Goal: Task Accomplishment & Management: Use online tool/utility

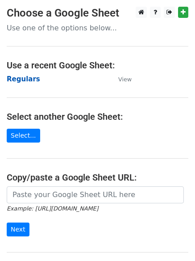
click at [27, 79] on strong "Regulars" at bounding box center [23, 79] width 33 height 8
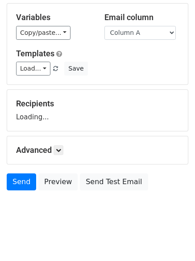
scroll to position [50, 0]
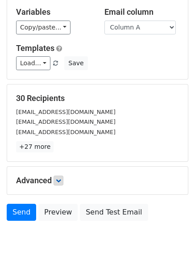
click at [59, 147] on p "+27 more" at bounding box center [97, 146] width 163 height 11
click at [60, 185] on link at bounding box center [59, 180] width 10 height 10
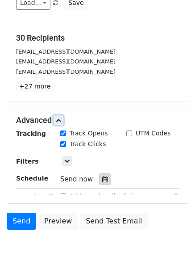
scroll to position [170, 0]
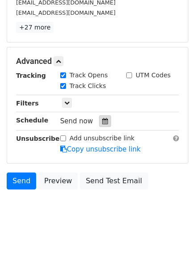
click at [102, 124] on icon at bounding box center [105, 121] width 6 height 6
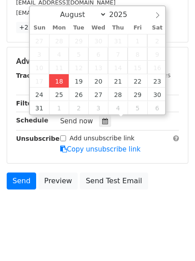
type input "2025-08-18 12:13"
type input "13"
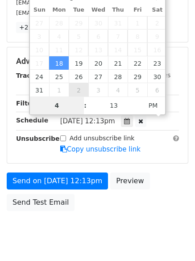
scroll to position [159, 0]
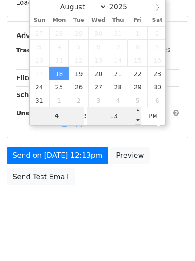
type input "4"
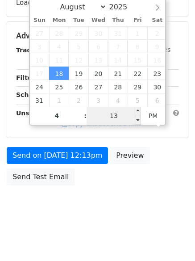
type input "2025-08-18 16:13"
type input "04"
click at [111, 119] on input "13" at bounding box center [114, 116] width 54 height 18
type input "1"
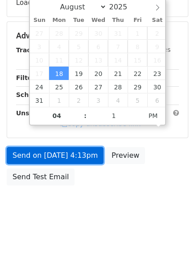
type input "2025-08-18 16:01"
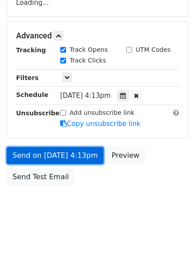
click at [52, 156] on link "Send on Aug 18 at 4:13pm" at bounding box center [55, 155] width 97 height 17
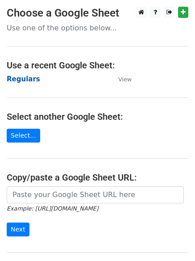
click at [19, 77] on strong "Regulars" at bounding box center [23, 79] width 33 height 8
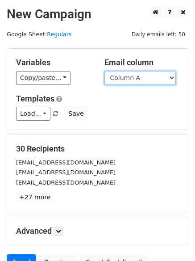
click at [127, 79] on select "Column A Column B Column C" at bounding box center [139, 78] width 71 height 14
select select "Column B"
click at [104, 71] on select "Column A Column B Column C" at bounding box center [139, 78] width 71 height 14
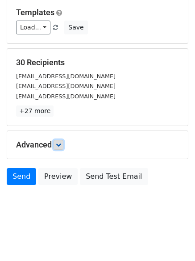
click at [58, 146] on icon at bounding box center [58, 144] width 5 height 5
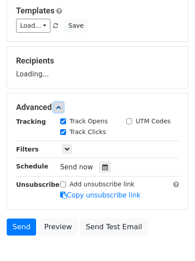
scroll to position [125, 0]
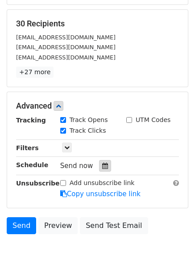
click at [99, 161] on div at bounding box center [105, 166] width 12 height 12
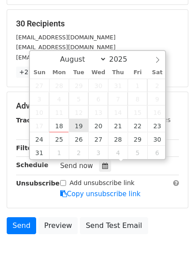
type input "2025-08-19 12:00"
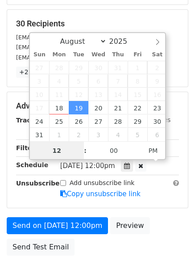
scroll to position [0, 0]
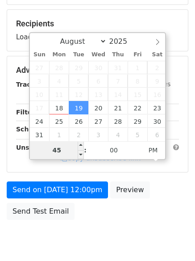
drag, startPoint x: 62, startPoint y: 149, endPoint x: 39, endPoint y: 146, distance: 23.1
click at [39, 146] on input "45" at bounding box center [57, 150] width 54 height 18
type input "5"
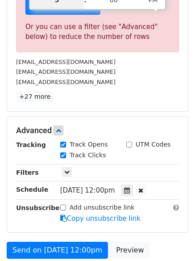
scroll to position [370, 0]
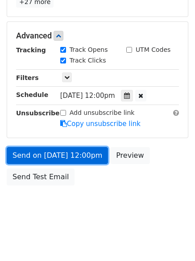
type input "2025-08-19 17:00"
click at [59, 155] on link "Send on Aug 19 at 12:00pm" at bounding box center [57, 155] width 101 height 17
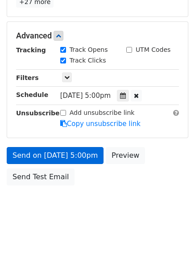
scroll to position [159, 0]
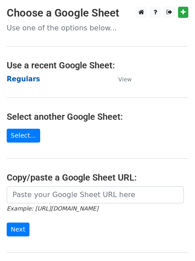
click at [21, 77] on strong "Regulars" at bounding box center [23, 79] width 33 height 8
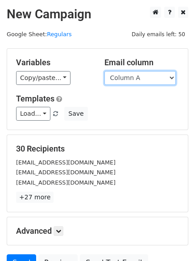
click at [132, 81] on select "Column A Column B Column C" at bounding box center [139, 78] width 71 height 14
select select "Column C"
click at [104, 71] on select "Column A Column B Column C" at bounding box center [139, 78] width 71 height 14
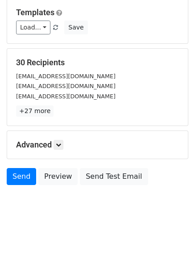
click at [66, 147] on h5 "Advanced" at bounding box center [97, 145] width 163 height 10
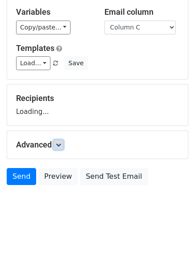
click at [59, 146] on icon at bounding box center [58, 144] width 5 height 5
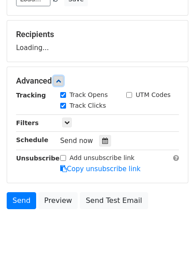
scroll to position [135, 0]
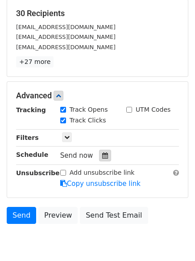
click at [103, 154] on icon at bounding box center [105, 155] width 6 height 6
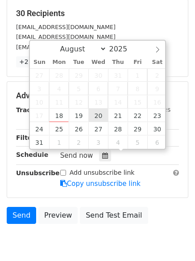
type input "2025-08-20 12:00"
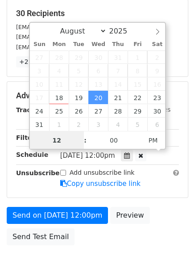
scroll to position [0, 0]
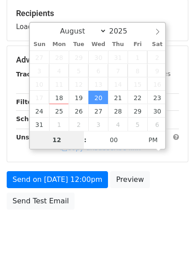
type input "6"
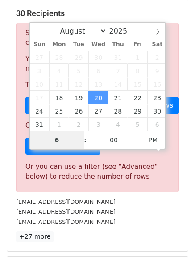
scroll to position [359, 0]
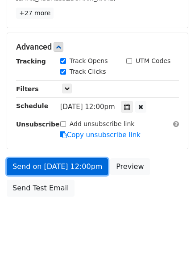
type input "2025-08-20 18:00"
click at [51, 166] on link "Send on Aug 20 at 12:00pm" at bounding box center [57, 166] width 101 height 17
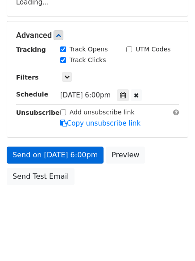
scroll to position [159, 0]
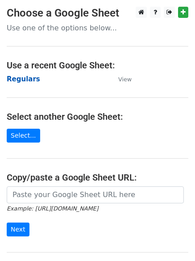
click at [26, 79] on strong "Regulars" at bounding box center [23, 79] width 33 height 8
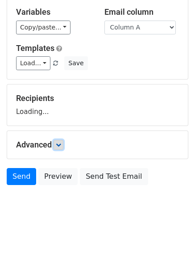
click at [61, 146] on icon at bounding box center [58, 144] width 5 height 5
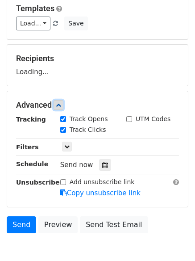
scroll to position [130, 0]
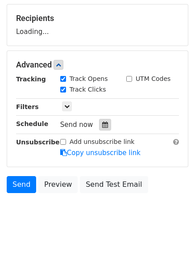
click at [99, 127] on div at bounding box center [105, 125] width 12 height 12
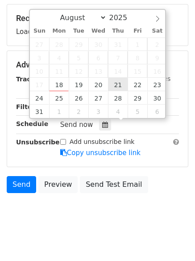
type input "2025-08-21 12:00"
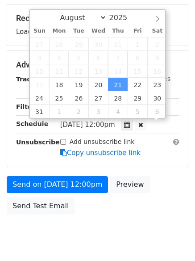
scroll to position [0, 0]
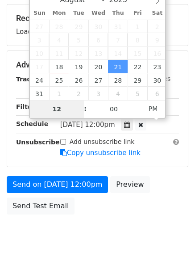
type input "7"
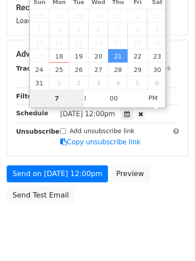
scroll to position [159, 0]
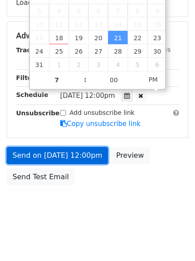
type input "[DATE] 19:00"
click at [65, 156] on link "Send on [DATE] 12:00pm" at bounding box center [57, 155] width 101 height 17
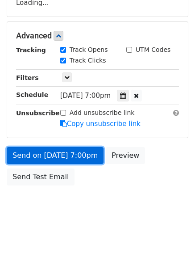
click at [65, 156] on link "Send on [DATE] 7:00pm" at bounding box center [55, 155] width 97 height 17
click at [24, 150] on link "Send on [DATE] 7:00pm" at bounding box center [55, 155] width 97 height 17
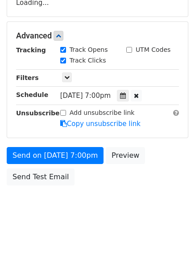
click at [21, 223] on body "New Campaign Daily emails left: 50 Google Sheet: Regulars Variables Copy/paste.…" at bounding box center [97, 36] width 195 height 378
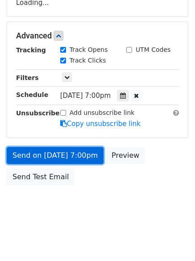
click at [44, 153] on link "Send on Aug 21 at 7:00pm" at bounding box center [55, 155] width 97 height 17
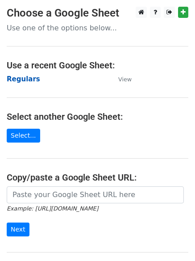
click at [26, 81] on strong "Regulars" at bounding box center [23, 79] width 33 height 8
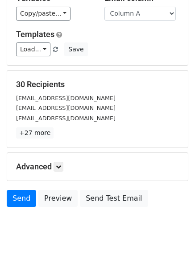
scroll to position [86, 0]
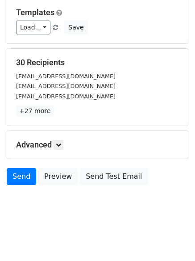
click at [67, 144] on h5 "Advanced" at bounding box center [97, 145] width 163 height 10
click at [67, 146] on h5 "Advanced" at bounding box center [97, 145] width 163 height 10
click at [60, 146] on icon at bounding box center [58, 144] width 5 height 5
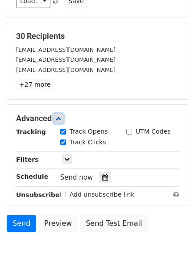
scroll to position [154, 0]
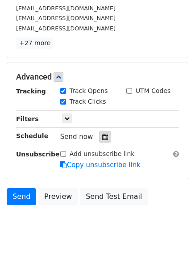
click at [102, 134] on icon at bounding box center [105, 137] width 6 height 6
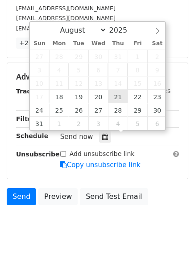
type input "2025-08-21 12:00"
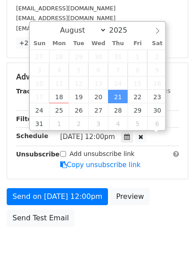
scroll to position [0, 0]
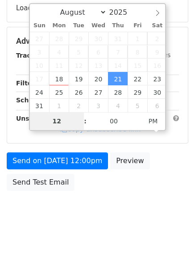
type input "7"
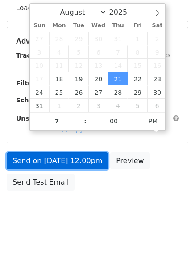
type input "2025-08-21 19:00"
click at [82, 159] on form "Variables Copy/paste... {{Column A}} {{Column B}} {{Column C}} Email column Col…" at bounding box center [98, 44] width 182 height 301
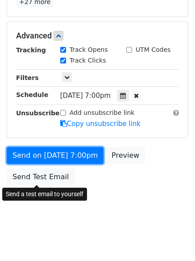
scroll to position [159, 0]
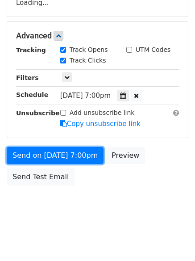
click at [64, 153] on link "Send on Aug 21 at 7:00pm" at bounding box center [55, 155] width 97 height 17
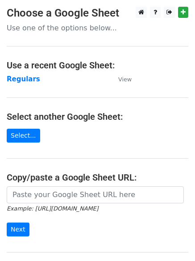
click at [21, 84] on td "Regulars" at bounding box center [58, 79] width 103 height 10
click at [23, 77] on strong "Regulars" at bounding box center [23, 79] width 33 height 8
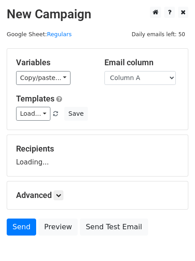
click at [104, 71] on select "Column A Column B Column C" at bounding box center [139, 78] width 71 height 14
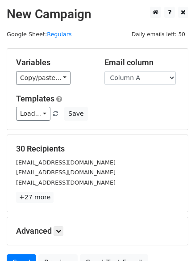
click at [124, 69] on div "Email column Column A Column B Column C" at bounding box center [142, 71] width 88 height 27
click at [125, 84] on select "Column A Column B Column C" at bounding box center [139, 78] width 71 height 14
select select "Column B"
click at [104, 71] on select "Column A Column B Column C" at bounding box center [139, 78] width 71 height 14
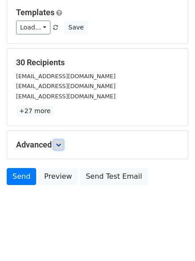
click at [61, 144] on icon at bounding box center [58, 144] width 5 height 5
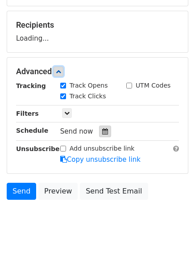
scroll to position [127, 0]
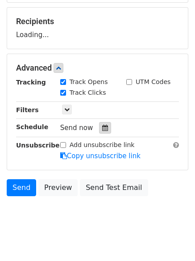
click at [102, 130] on icon at bounding box center [105, 128] width 6 height 6
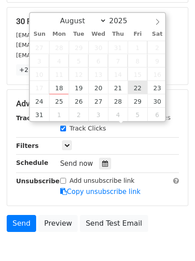
type input "2025-08-22 12:00"
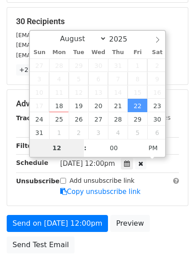
type input "8"
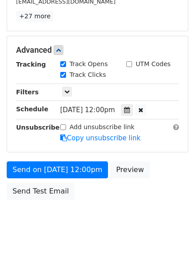
scroll to position [370, 0]
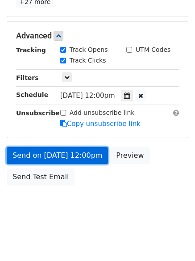
type input "2025-08-22 20:00"
click at [71, 156] on link "Send on Aug 22 at 12:00pm" at bounding box center [57, 155] width 101 height 17
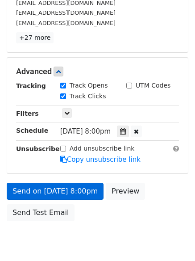
scroll to position [195, 0]
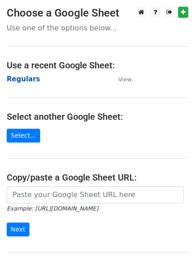
click at [25, 77] on strong "Regulars" at bounding box center [23, 79] width 33 height 8
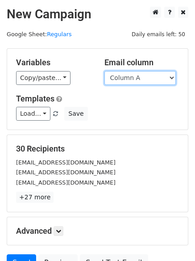
drag, startPoint x: 139, startPoint y: 74, endPoint x: 135, endPoint y: 84, distance: 11.2
click at [139, 74] on select "Column A Column B Column C" at bounding box center [139, 78] width 71 height 14
select select "Column C"
click at [104, 71] on select "Column A Column B Column C" at bounding box center [139, 78] width 71 height 14
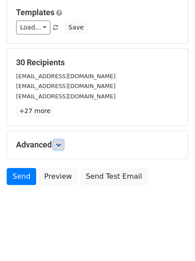
click at [58, 142] on icon at bounding box center [58, 144] width 5 height 5
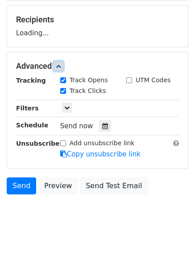
scroll to position [129, 0]
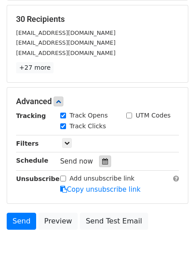
click at [99, 157] on div at bounding box center [105, 161] width 12 height 12
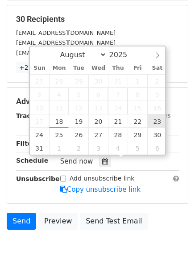
type input "[DATE] 12:00"
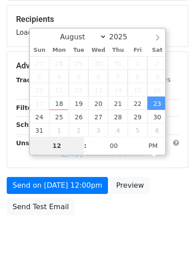
type input "9"
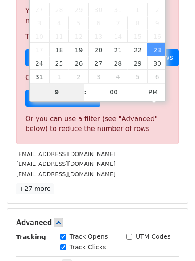
scroll to position [370, 0]
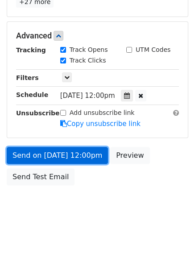
type input "[DATE] 21:00"
click at [58, 155] on link "Send on [DATE] 12:00pm" at bounding box center [57, 155] width 101 height 17
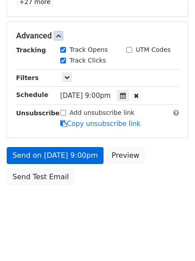
scroll to position [159, 0]
